Goal: Entertainment & Leisure: Consume media (video, audio)

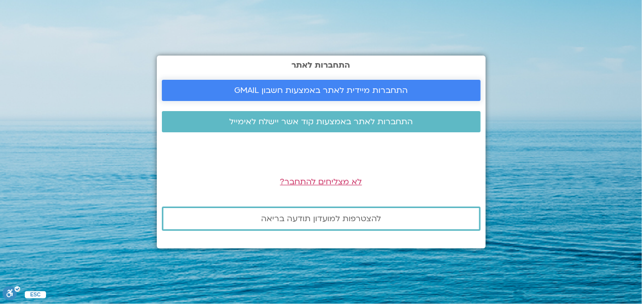
click at [364, 90] on span "התחברות מיידית לאתר באמצעות חשבון GMAIL" at bounding box center [320, 90] width 173 height 9
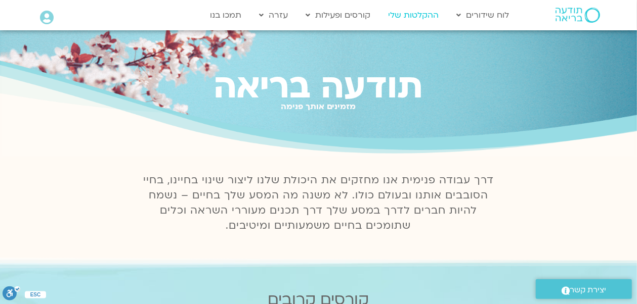
click at [417, 15] on link "ההקלטות שלי" at bounding box center [413, 15] width 61 height 19
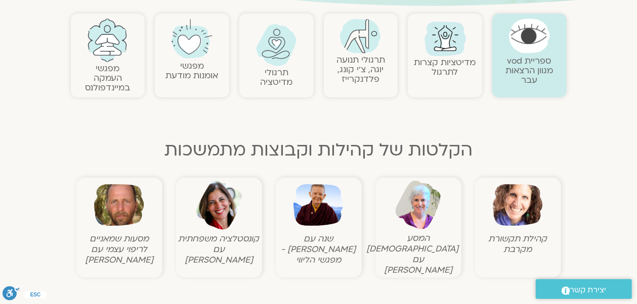
scroll to position [236, 0]
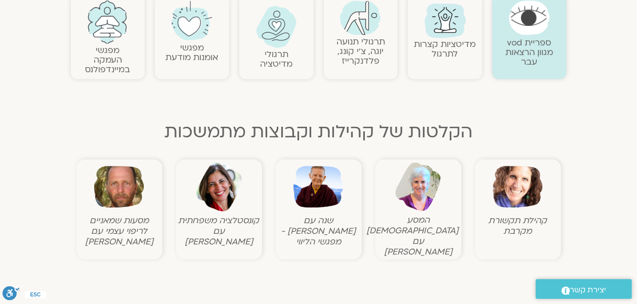
click at [526, 210] on img at bounding box center [518, 187] width 50 height 50
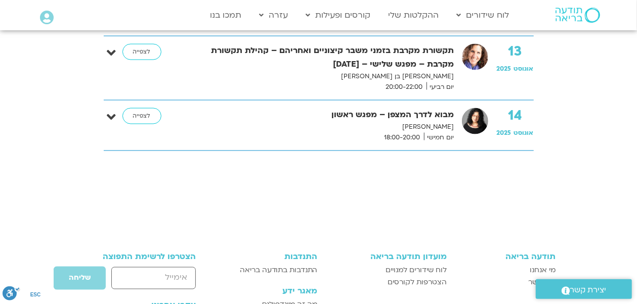
scroll to position [741, 0]
click at [149, 115] on link "לצפייה" at bounding box center [141, 116] width 39 height 16
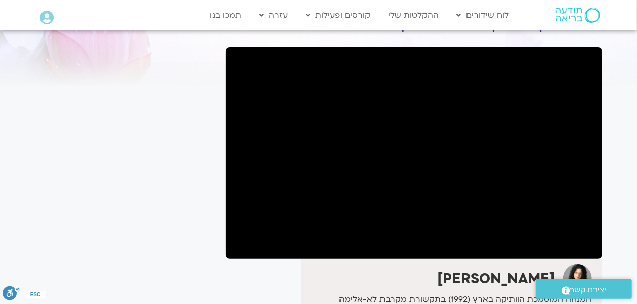
scroll to position [46, 0]
